Goal: Navigation & Orientation: Find specific page/section

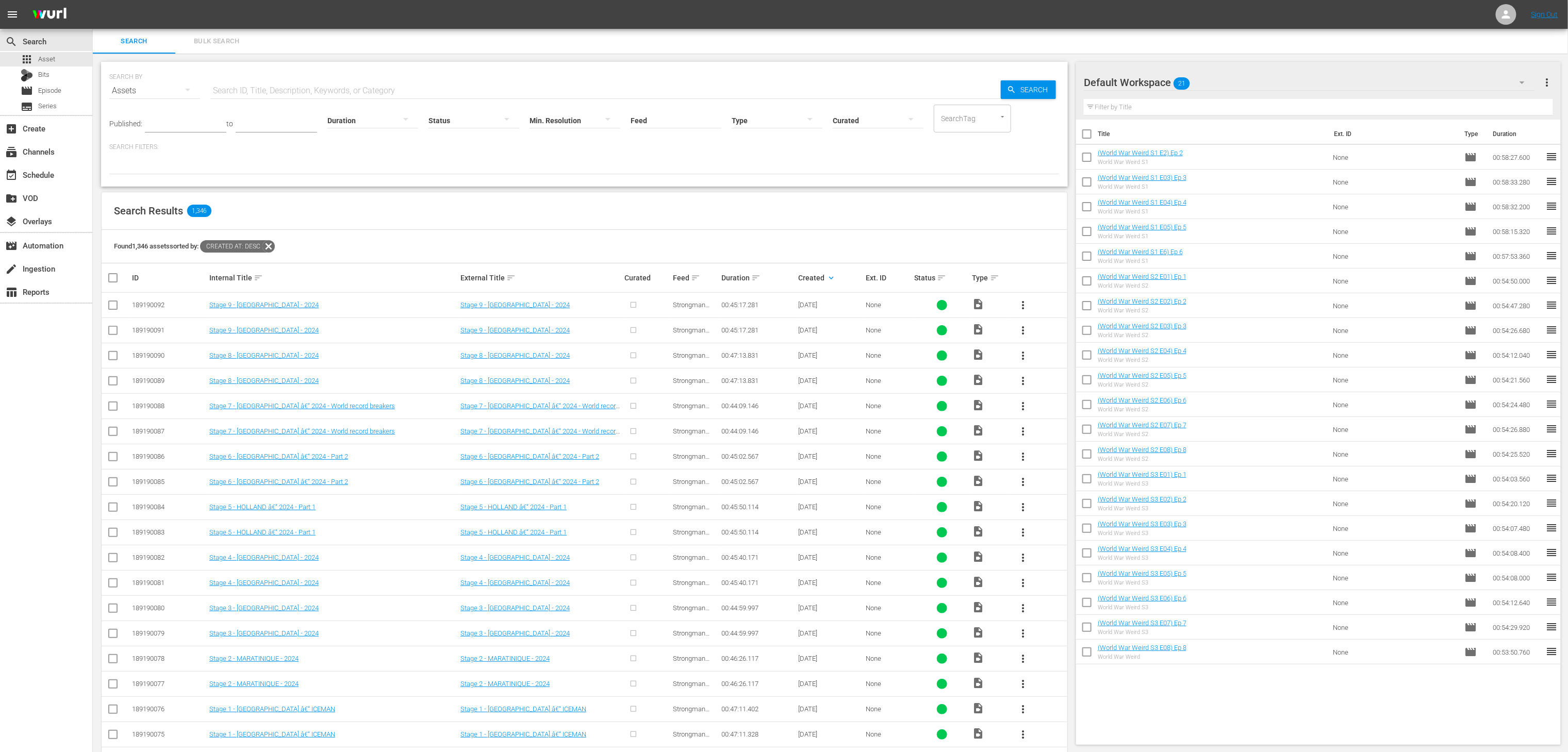
click at [775, 78] on span "more_vert" at bounding box center [1547, 83] width 12 height 12
click at [775, 95] on div "Clear All Workspace Items" at bounding box center [1480, 102] width 121 height 19
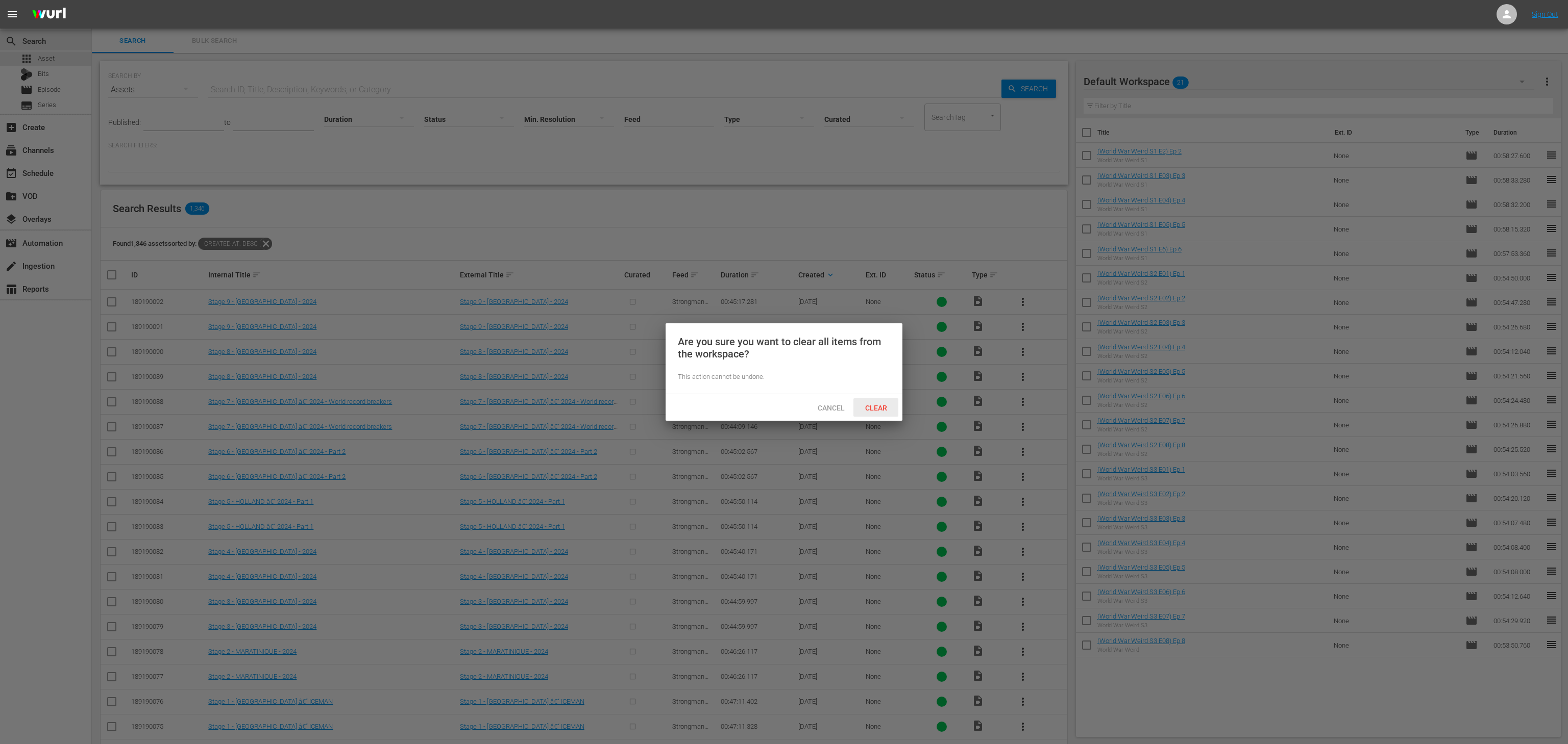
click at [767, 404] on span "Clear" at bounding box center [876, 408] width 38 height 8
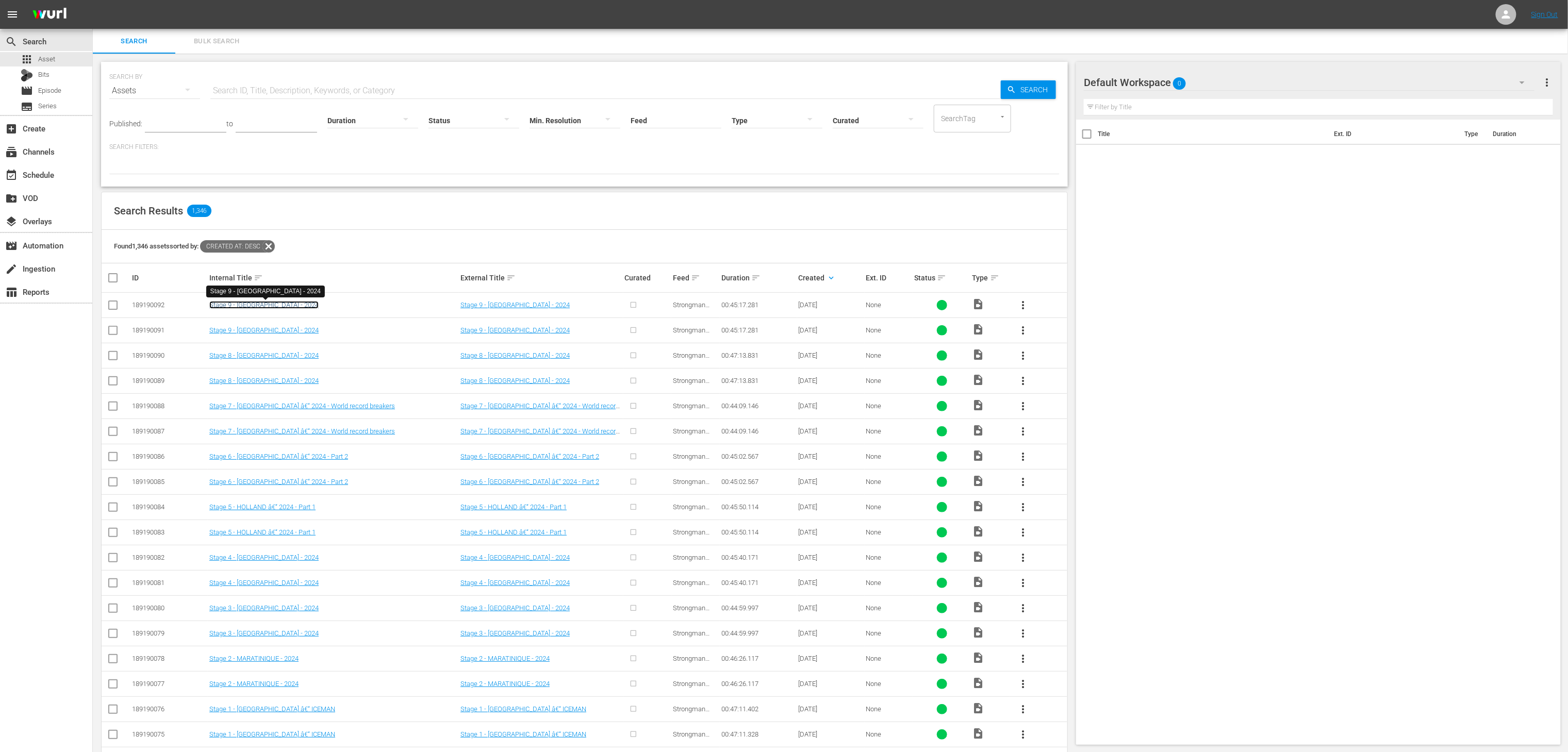
click at [264, 305] on link "Stage 9 - [GEOGRAPHIC_DATA] - 2024" at bounding box center [264, 305] width 109 height 7
click at [310, 410] on link "Stage 7 - [GEOGRAPHIC_DATA] â€“ 2024 - World record breakers" at bounding box center [302, 406] width 186 height 7
